Goal: Contribute content: Contribute content

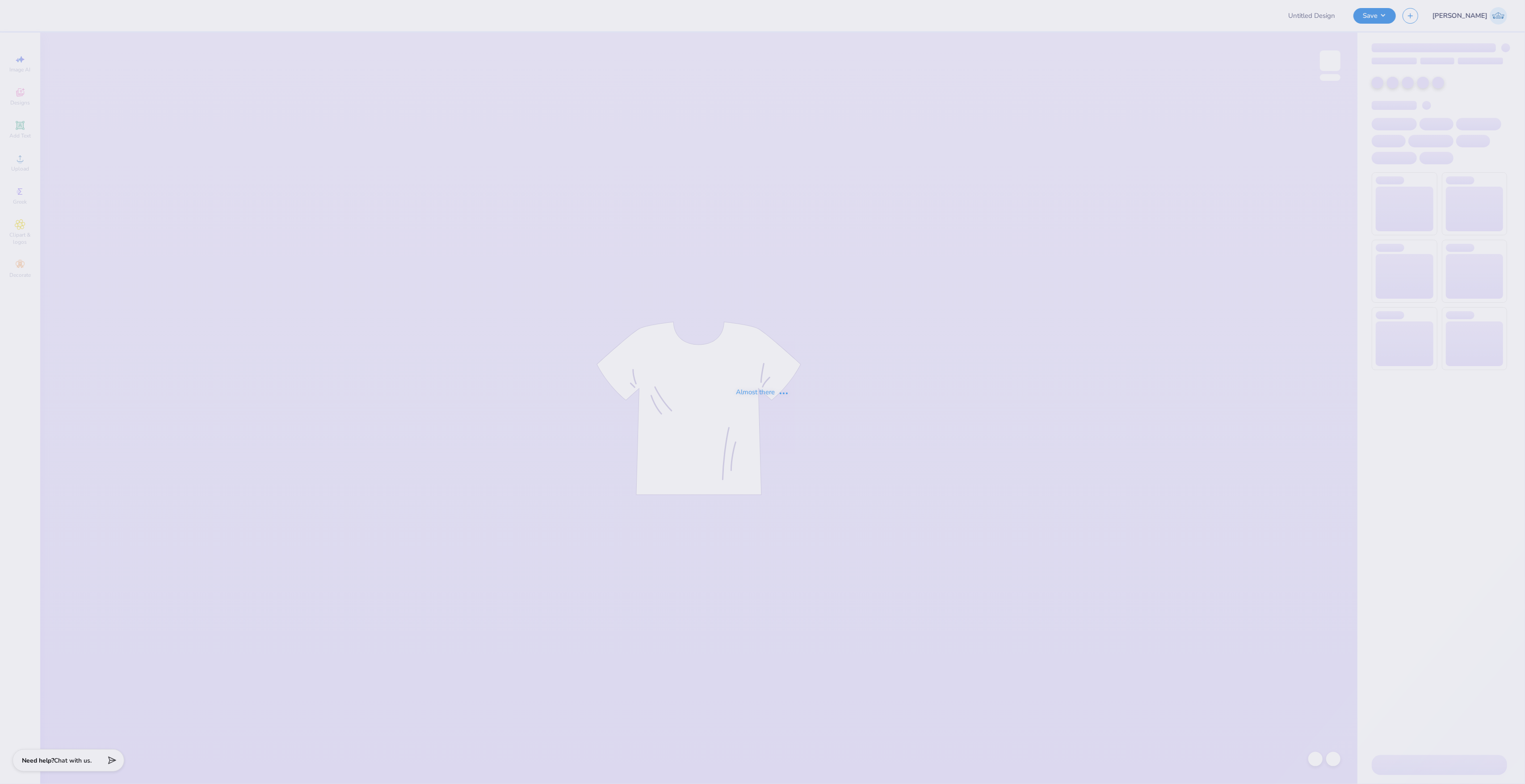
type input "Casachella Shirts 2025"
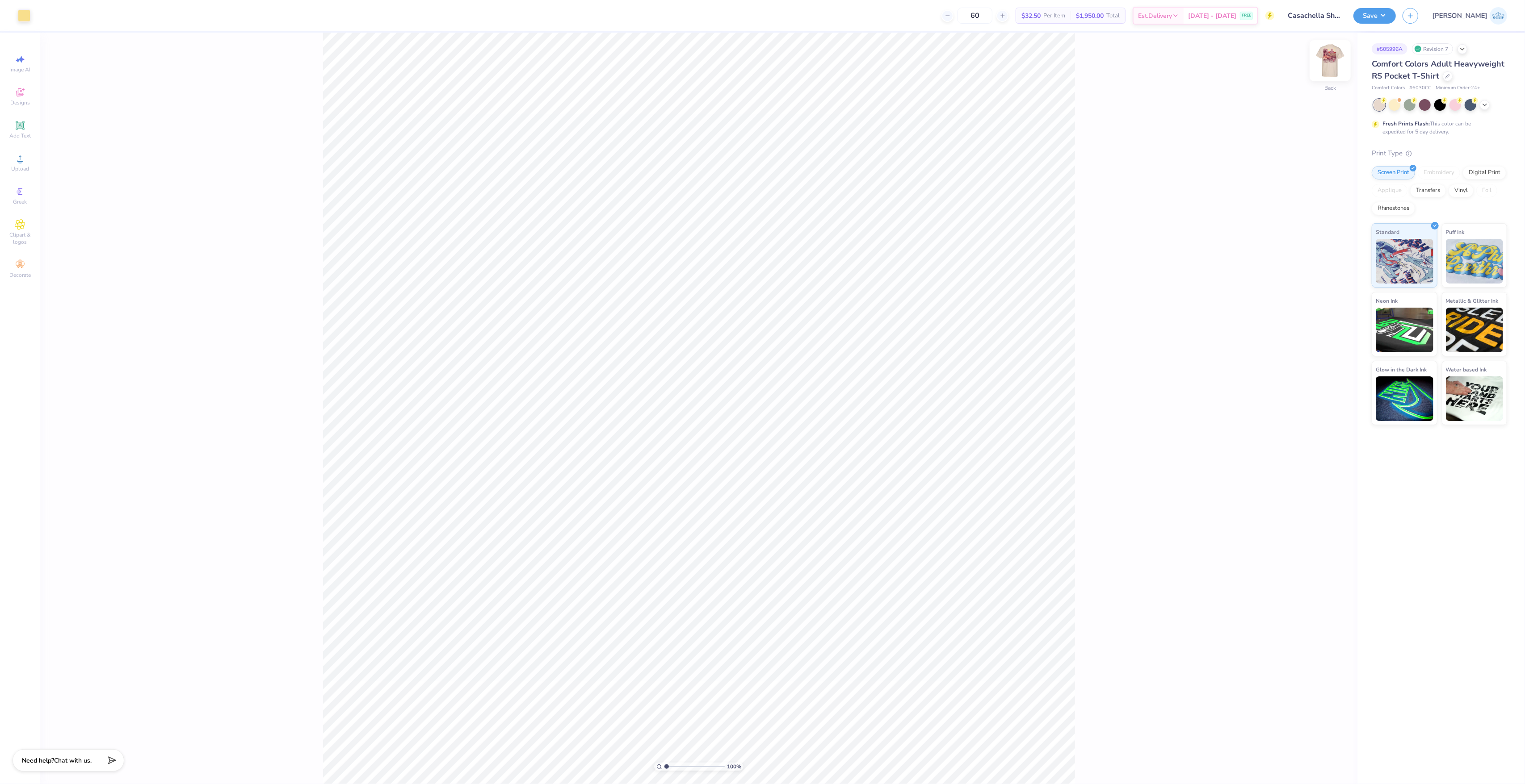
click at [1333, 76] on div "Back" at bounding box center [1330, 66] width 21 height 32
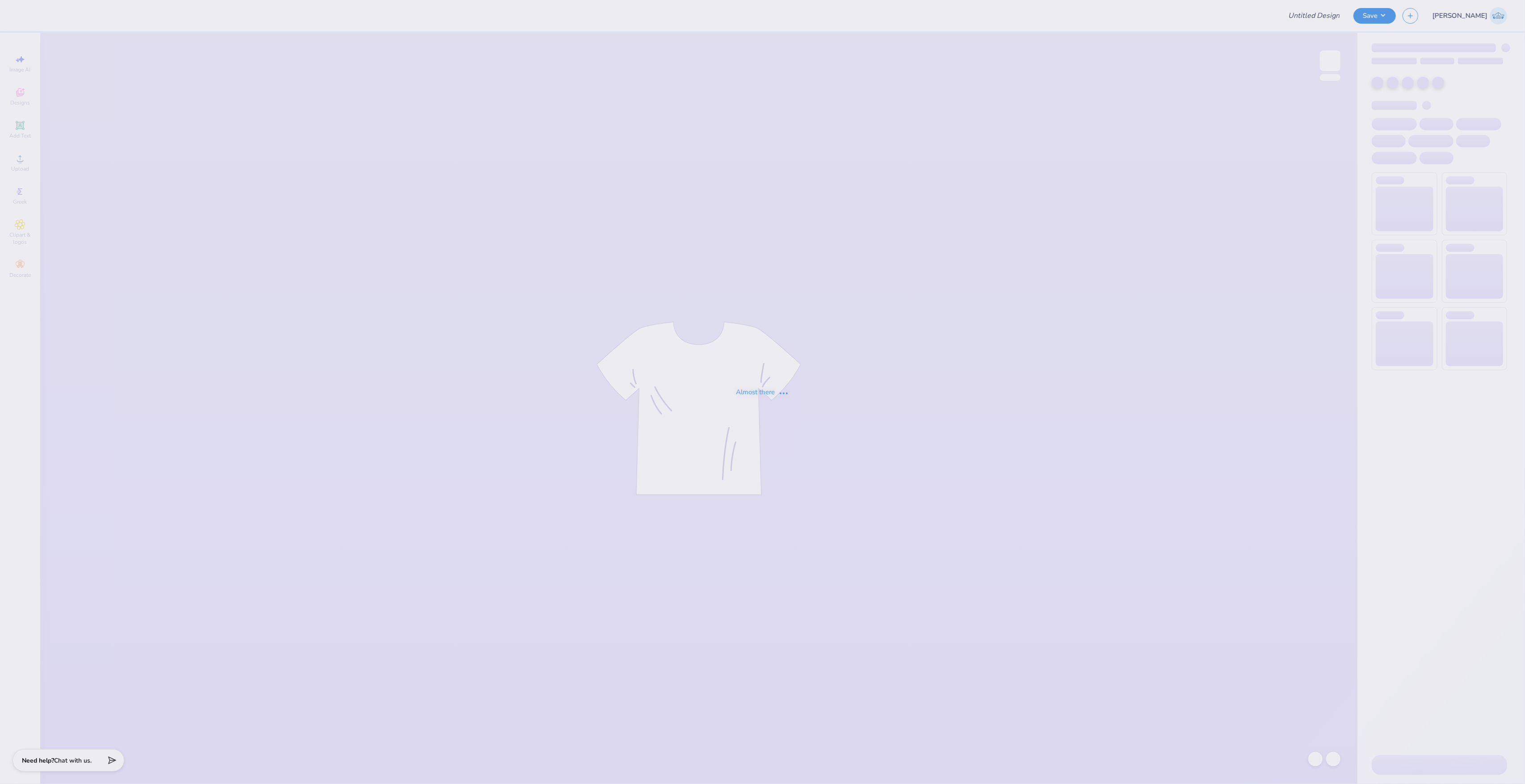
type input "Casachella Shirts 2025"
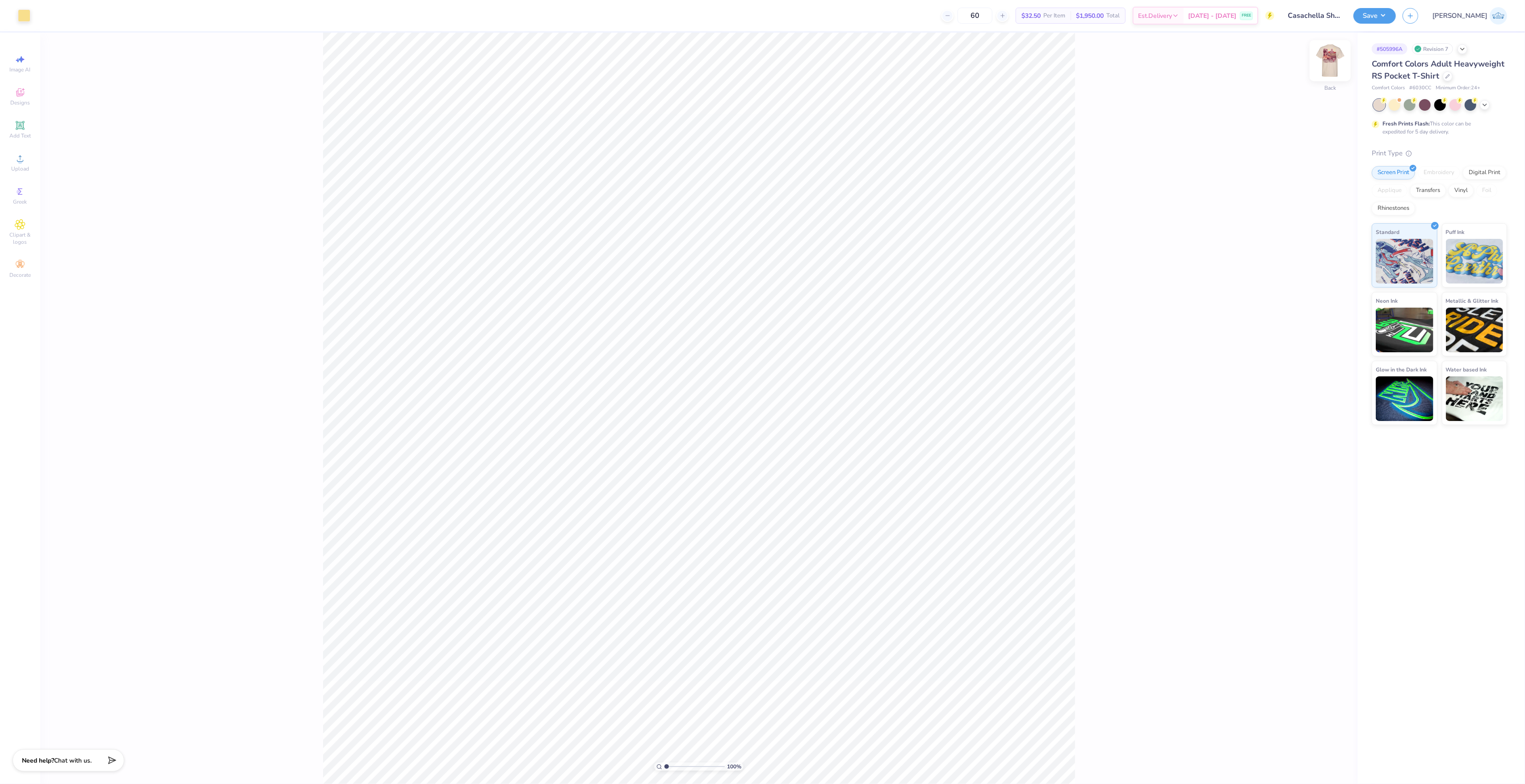
click at [1324, 67] on img at bounding box center [1330, 60] width 36 height 36
click at [17, 162] on icon at bounding box center [20, 159] width 11 height 11
click at [1314, 369] on input "10.16" at bounding box center [1324, 367] width 32 height 12
type input "12.50"
type input "12.47"
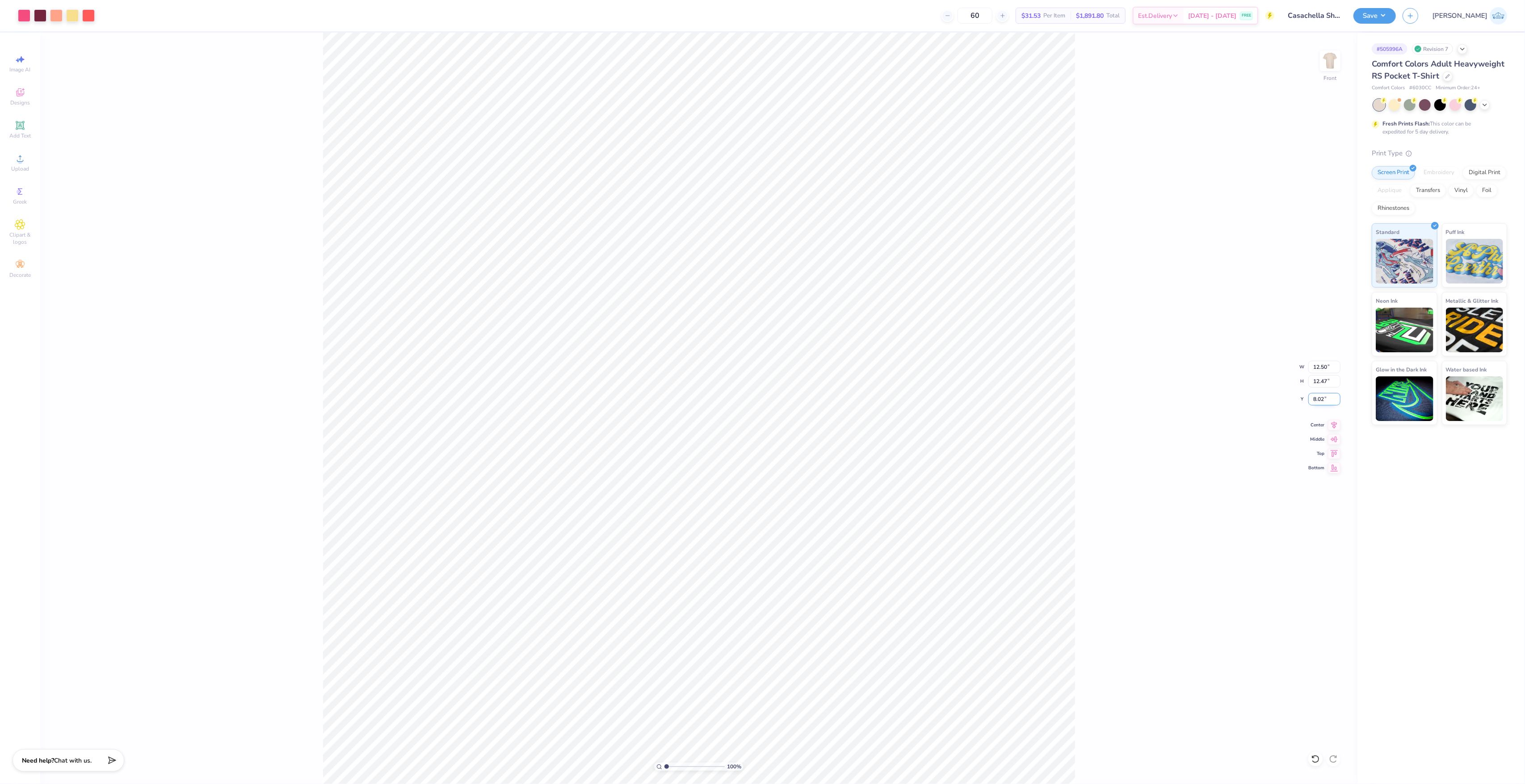
click at [1317, 401] on input "8.02" at bounding box center [1324, 399] width 32 height 12
type input "3.00"
type input "1"
drag, startPoint x: 675, startPoint y: 766, endPoint x: 560, endPoint y: 773, distance: 115.2
click at [664, 771] on input "range" at bounding box center [694, 767] width 60 height 8
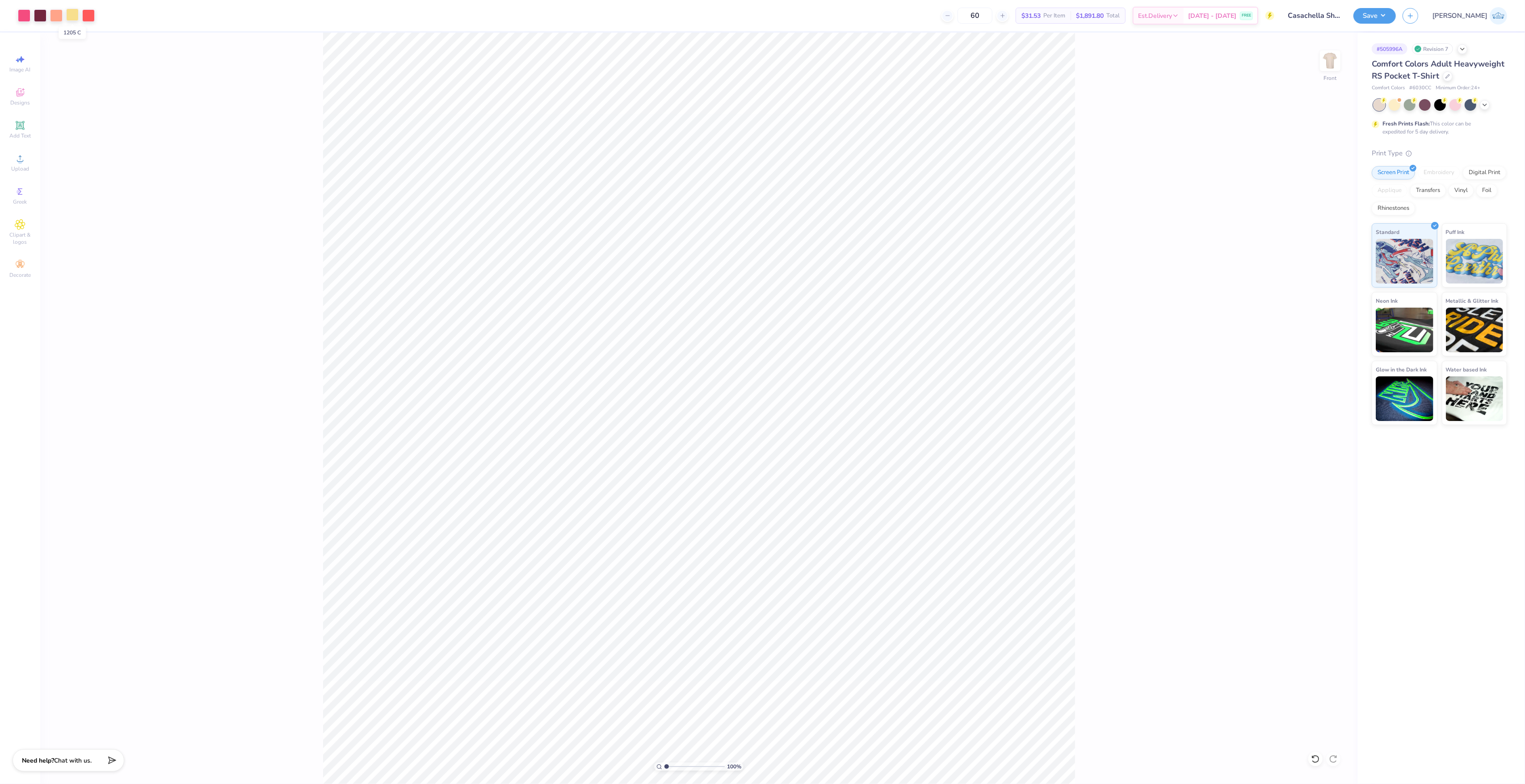
click at [70, 14] on div at bounding box center [72, 14] width 12 height 12
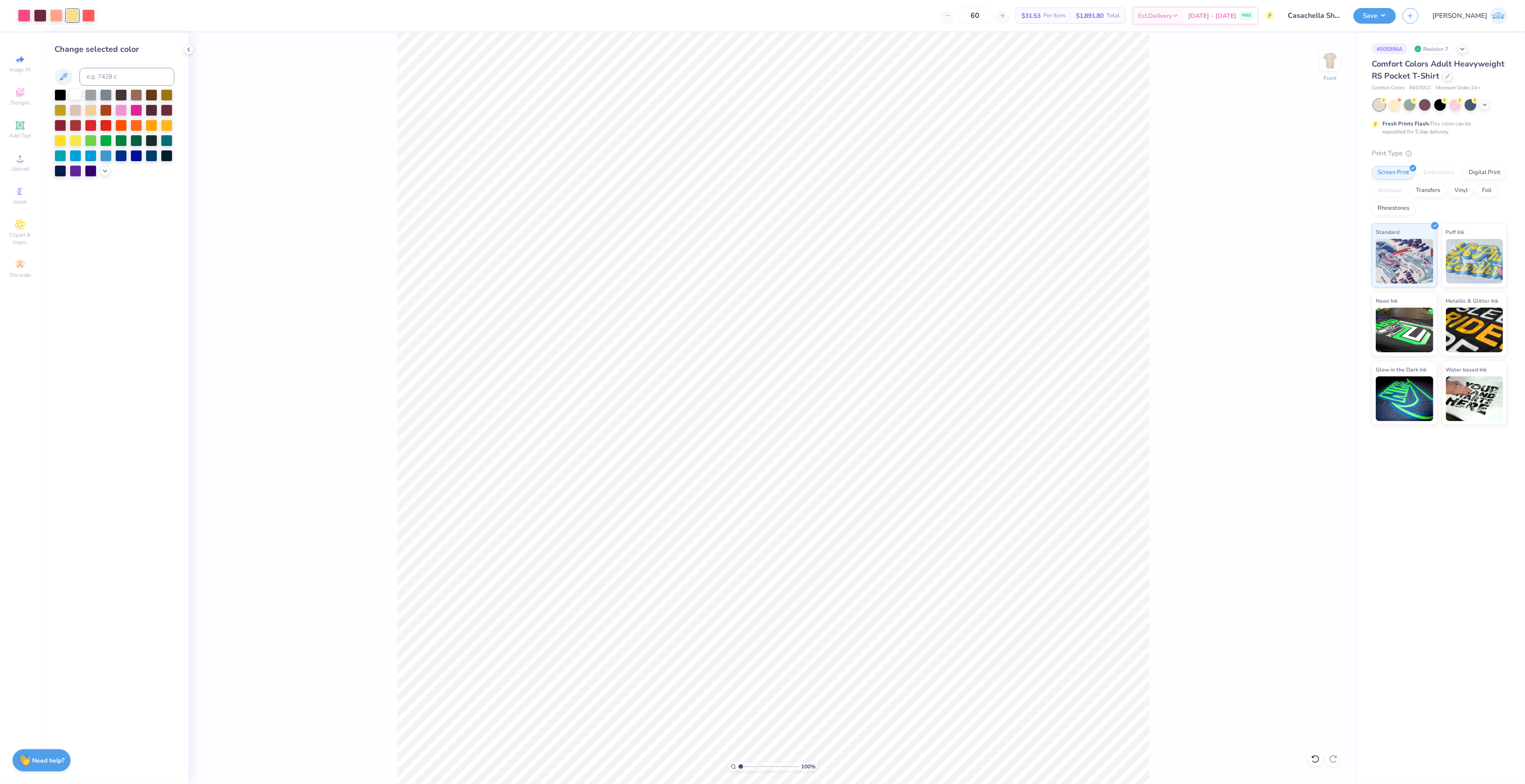
click at [72, 93] on div at bounding box center [76, 94] width 12 height 12
click at [1315, 766] on div at bounding box center [1315, 759] width 14 height 14
click at [1337, 68] on img at bounding box center [1330, 60] width 36 height 36
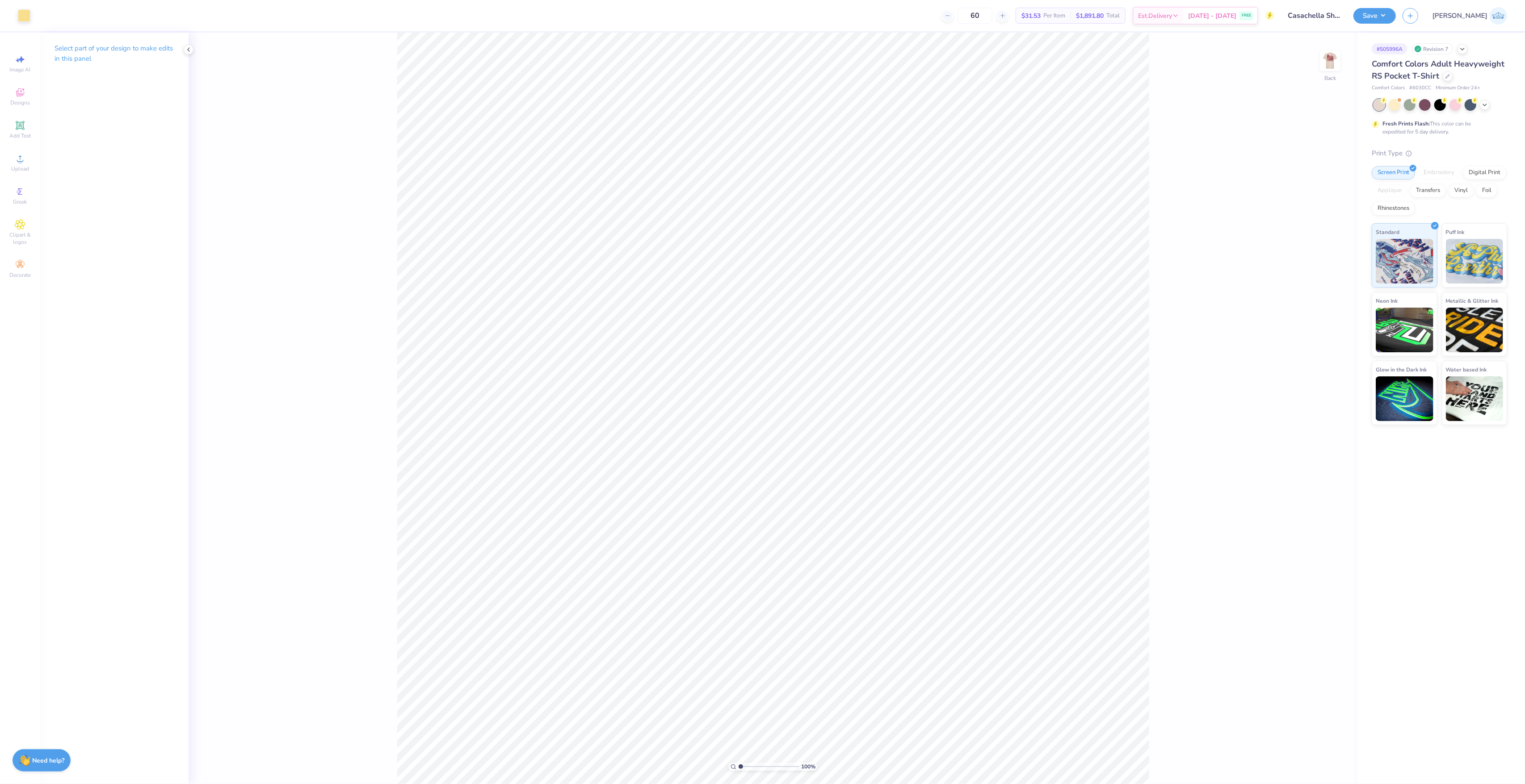
click at [1337, 68] on img at bounding box center [1330, 61] width 18 height 18
click at [1342, 64] on div "100 % Front" at bounding box center [773, 408] width 1169 height 751
click at [1331, 62] on img at bounding box center [1330, 60] width 36 height 36
click at [25, 16] on div at bounding box center [24, 14] width 12 height 12
click at [101, 72] on input at bounding box center [127, 77] width 95 height 18
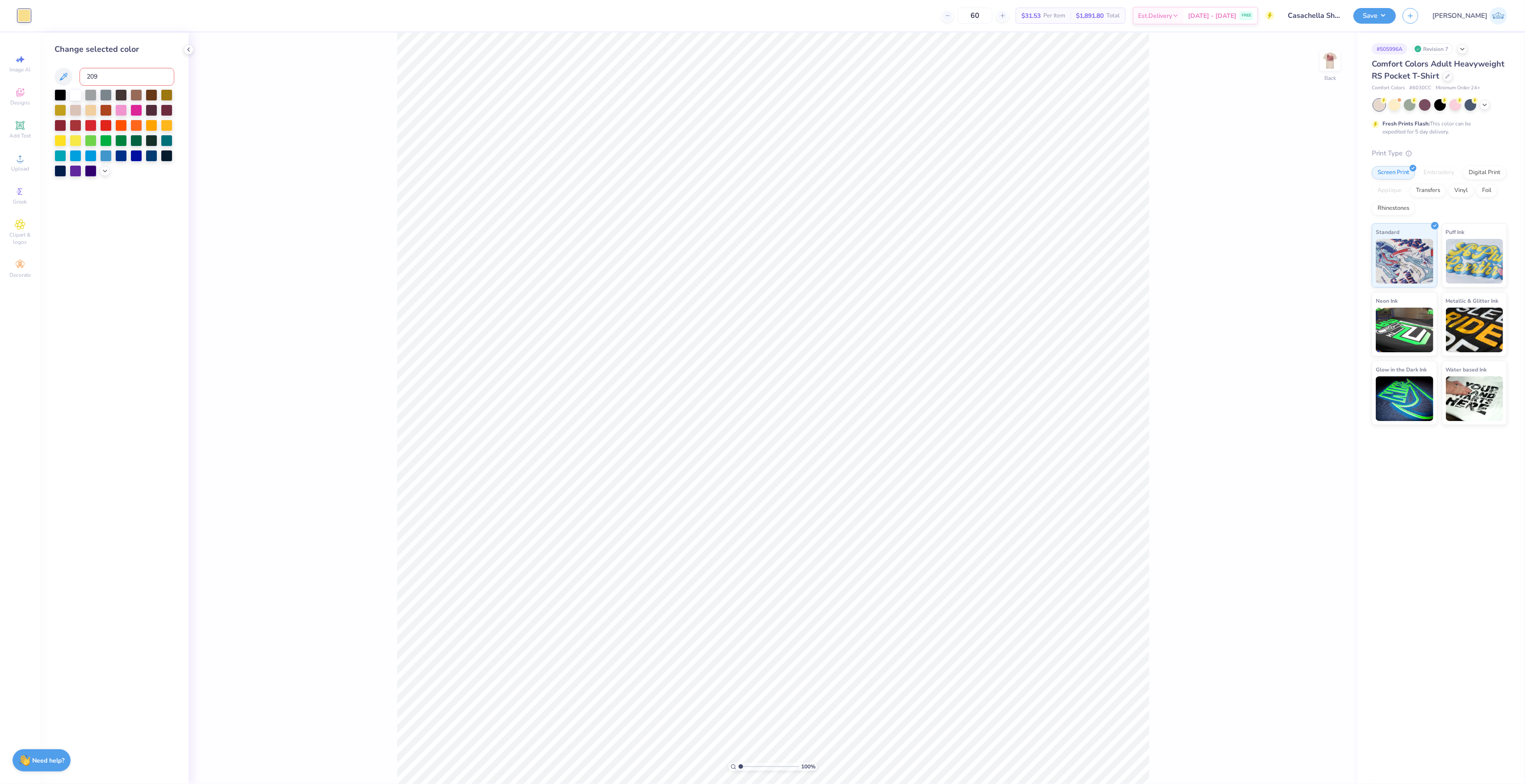
type input "209"
click at [1347, 62] on div "100 % Back W 3.50 3.50 " H 1.56 1.56 " Max Pocket Size Center Middle Top Bottom" at bounding box center [773, 408] width 1169 height 751
click at [1325, 59] on img at bounding box center [1330, 60] width 36 height 36
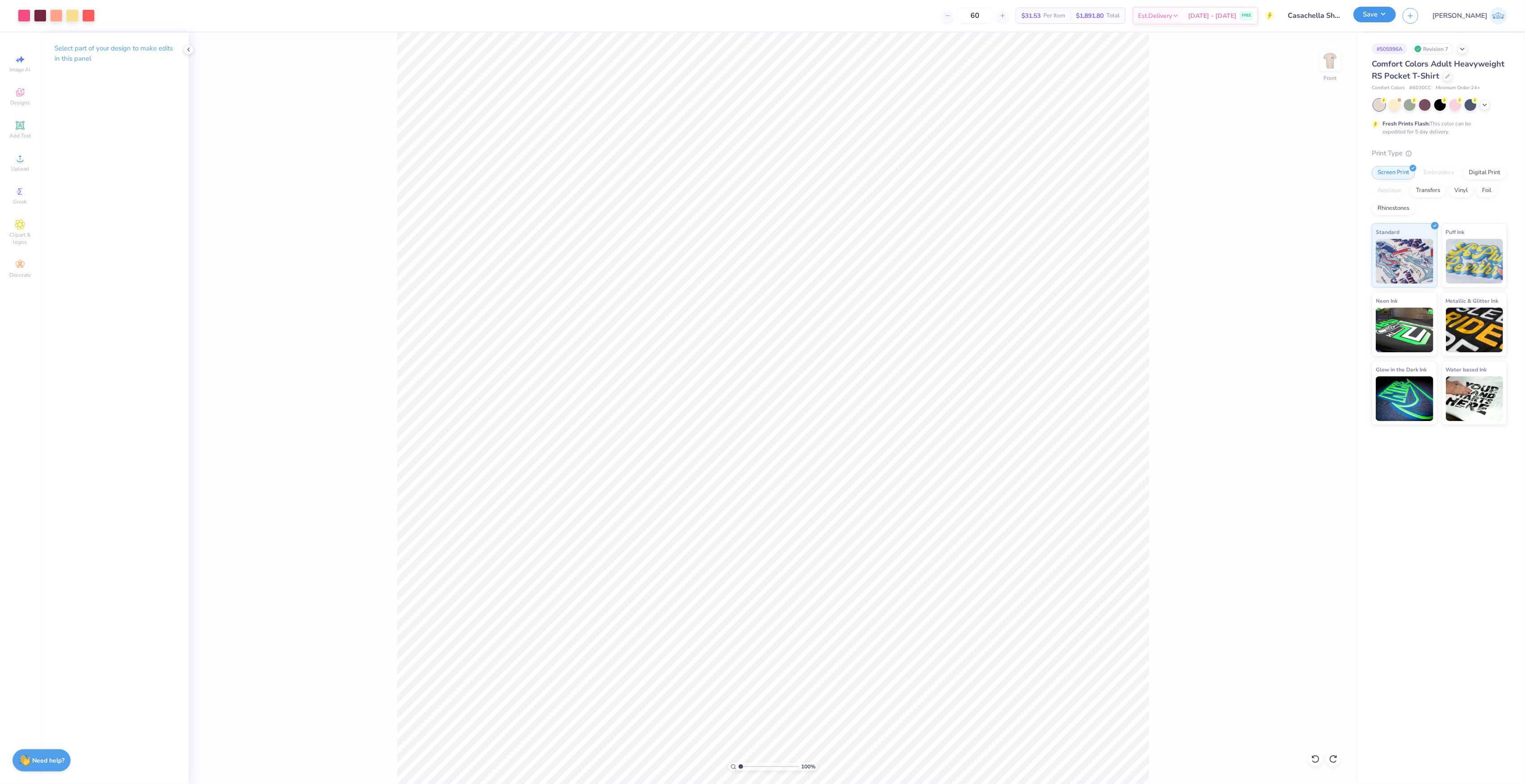
click at [1396, 16] on button "Save" at bounding box center [1375, 14] width 43 height 15
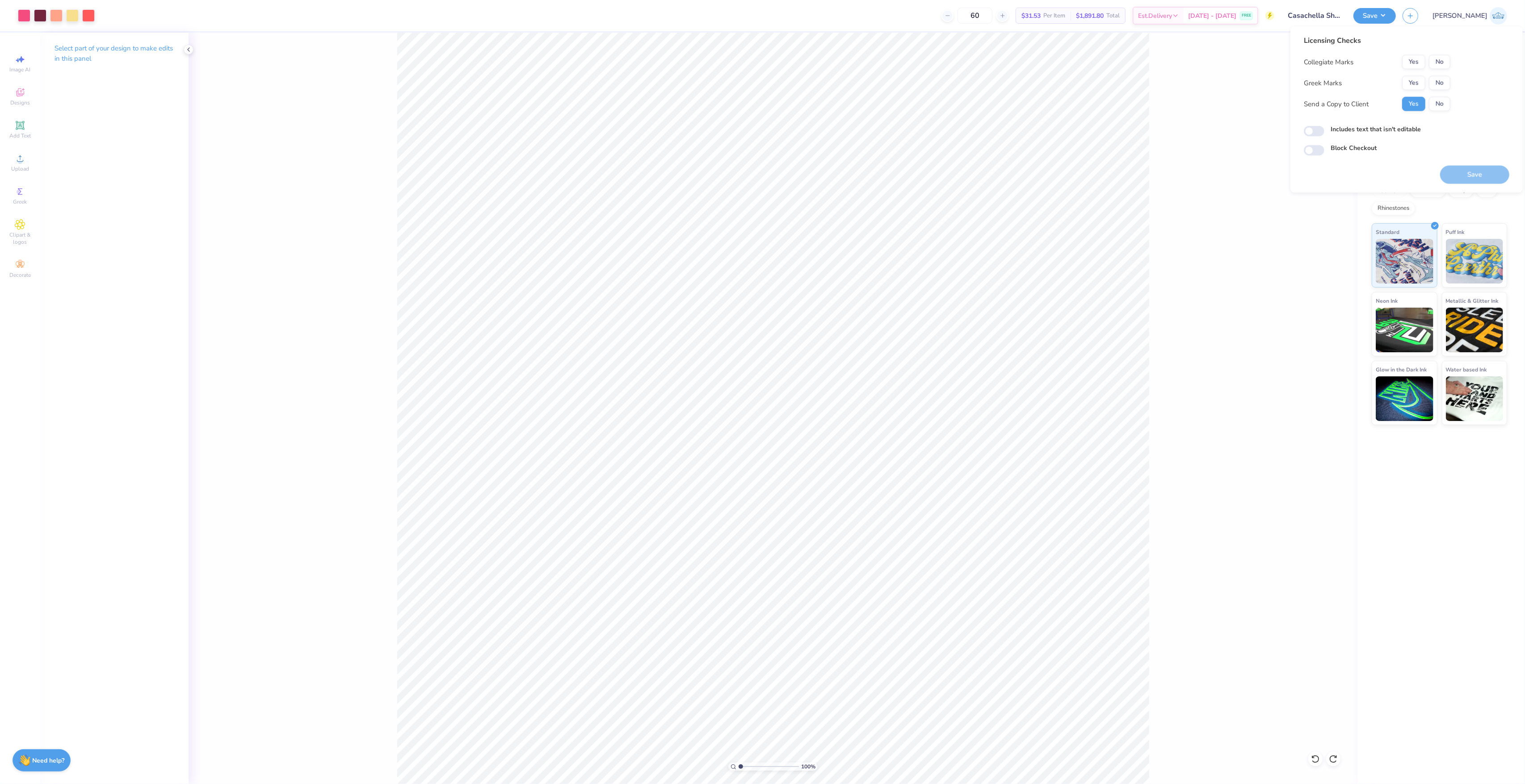
click at [1402, 83] on div "Yes No" at bounding box center [1426, 83] width 49 height 14
click at [1424, 76] on button "Yes" at bounding box center [1413, 83] width 23 height 14
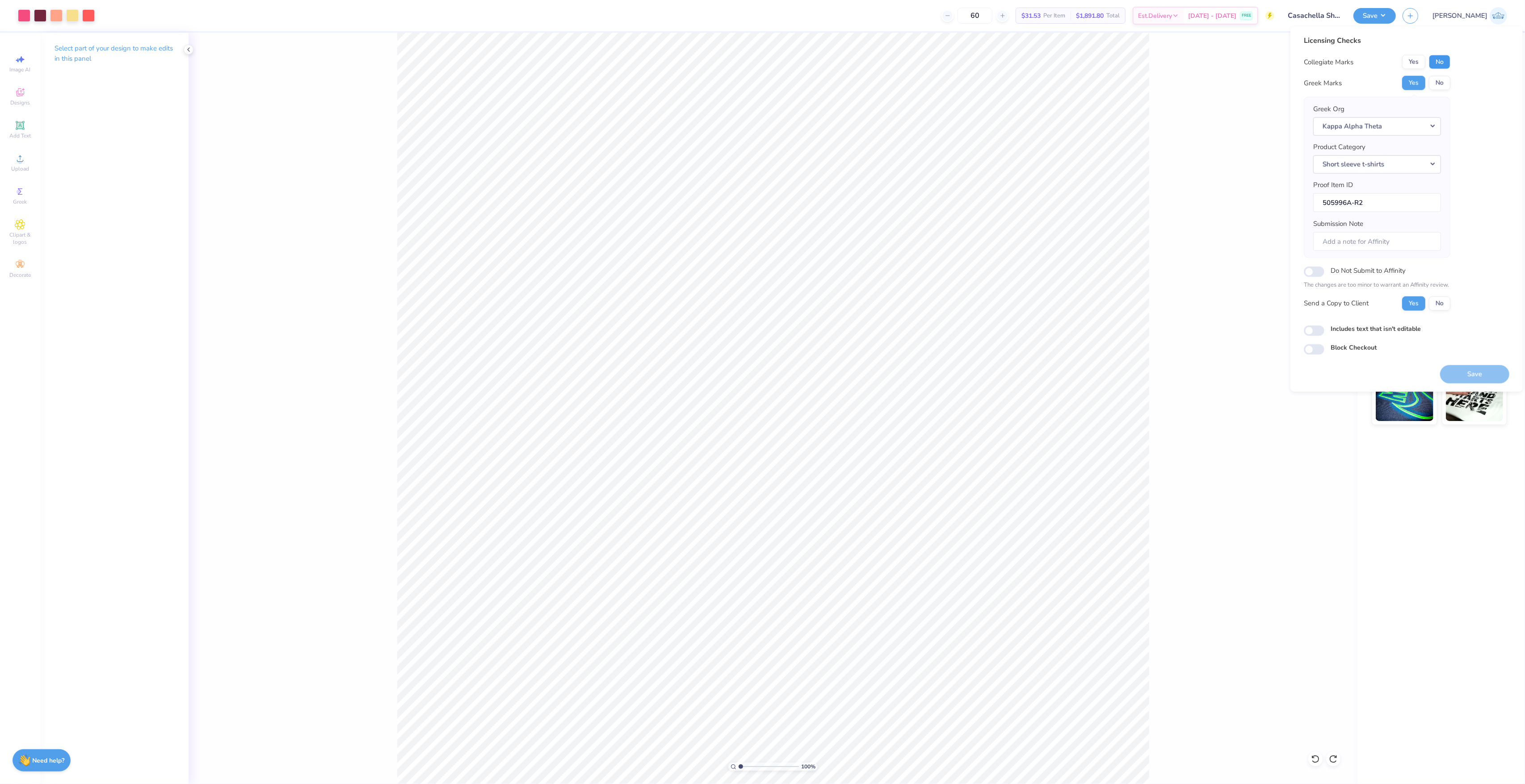
click at [1437, 65] on button "No" at bounding box center [1440, 62] width 21 height 14
click at [1312, 333] on input "Includes text that isn't editable" at bounding box center [1314, 330] width 21 height 11
checkbox input "true"
click at [1468, 372] on button "Save" at bounding box center [1475, 374] width 69 height 18
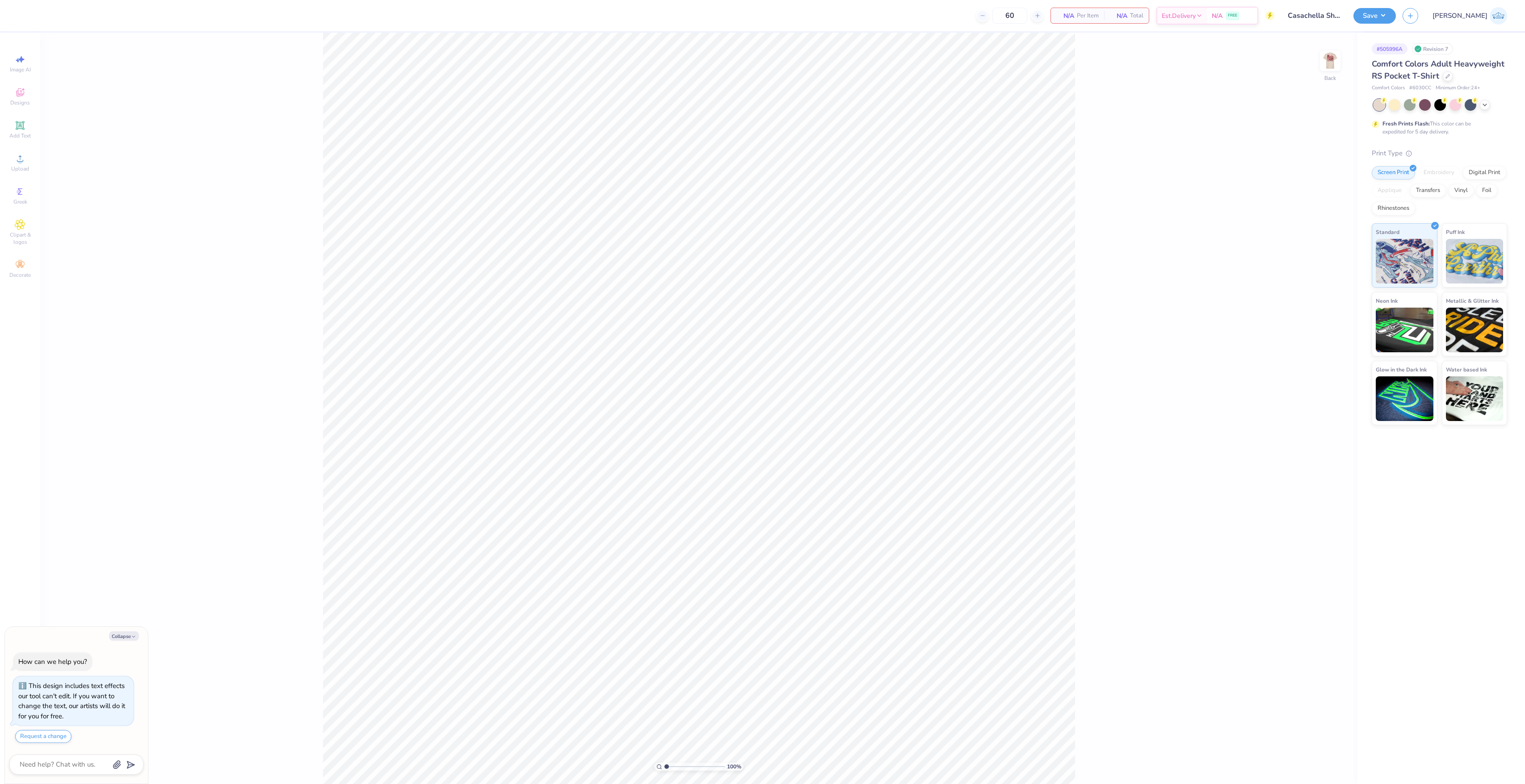
type textarea "x"
